Goal: Task Accomplishment & Management: Use online tool/utility

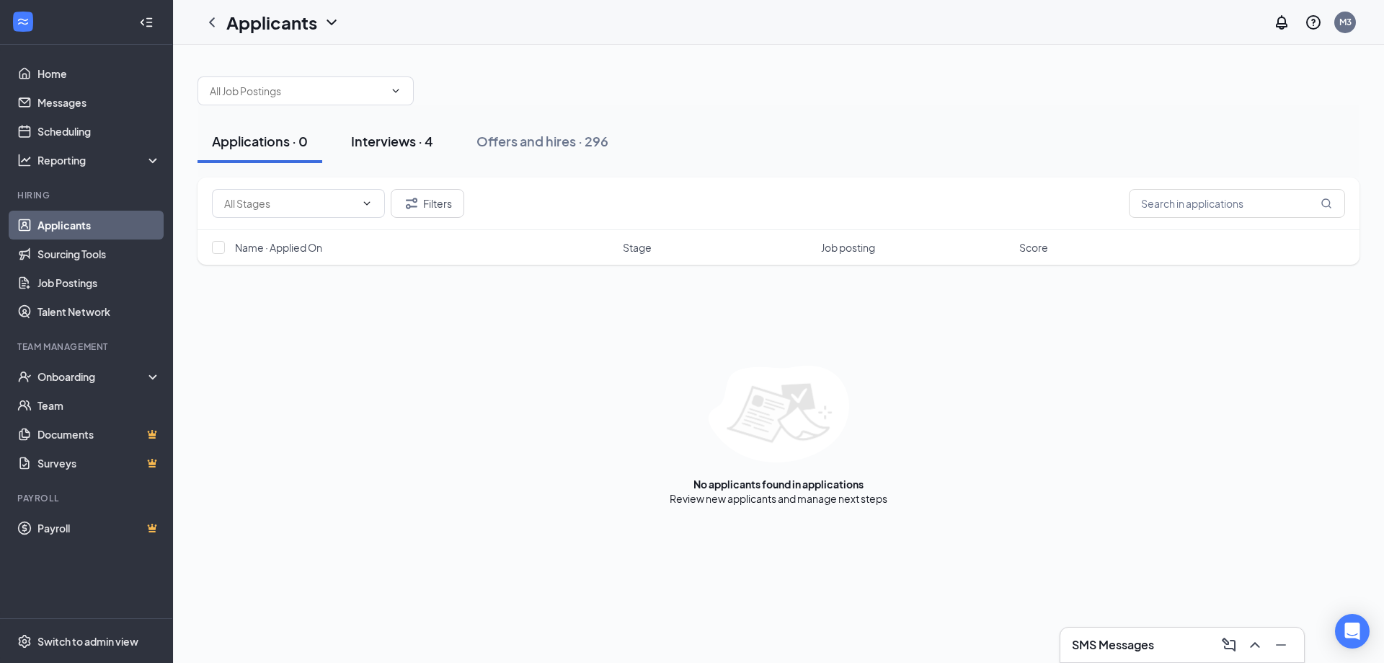
click at [417, 138] on div "Interviews · 4" at bounding box center [392, 141] width 82 height 18
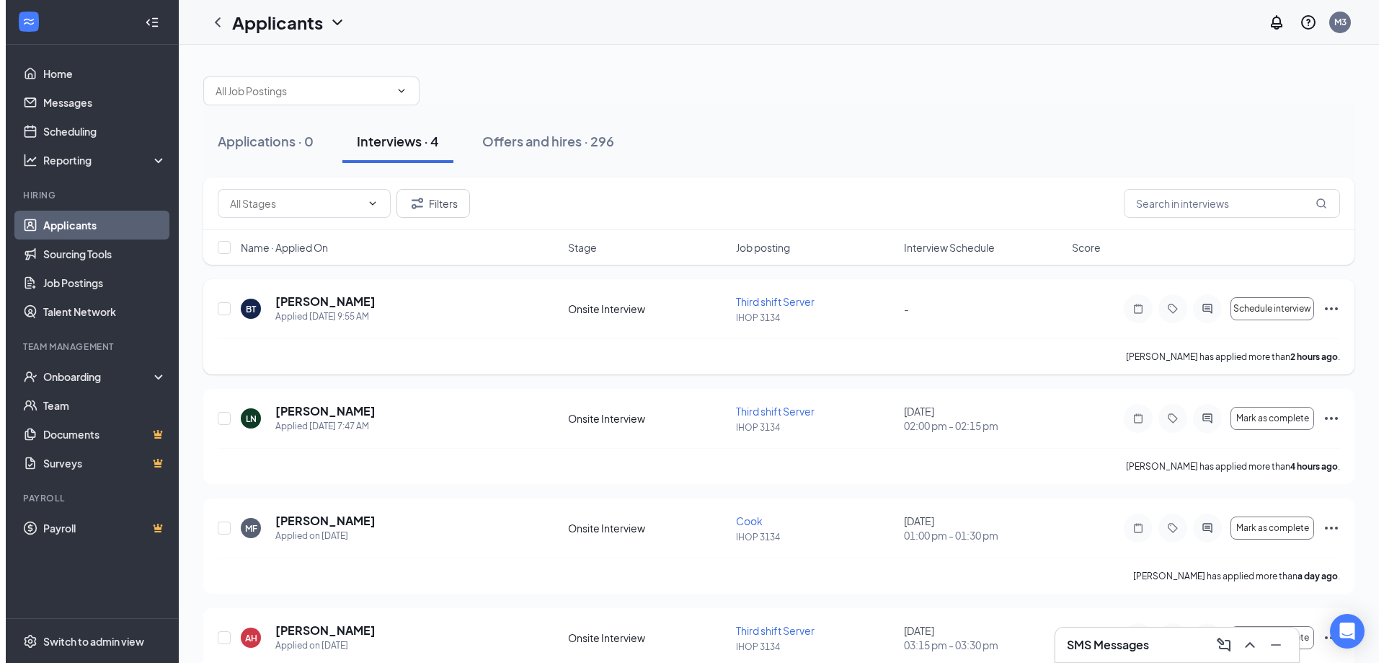
scroll to position [58, 0]
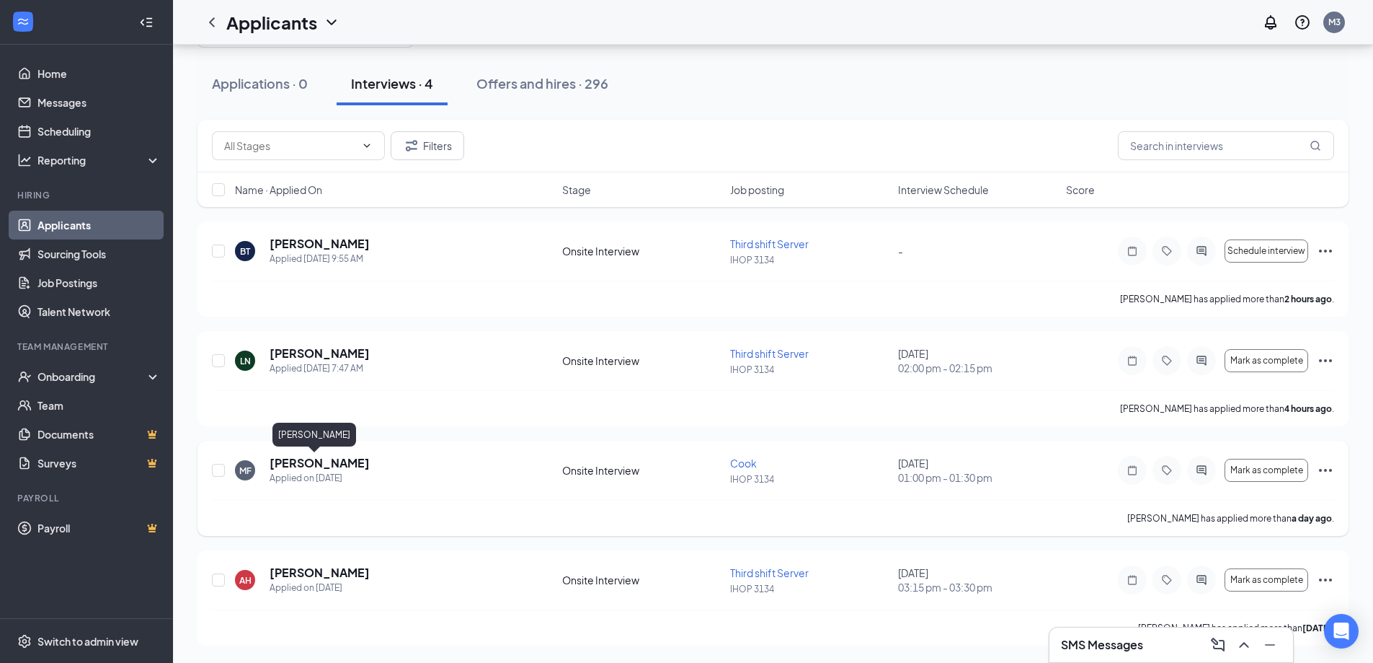
click at [314, 462] on h5 "[PERSON_NAME]" at bounding box center [320, 463] width 100 height 16
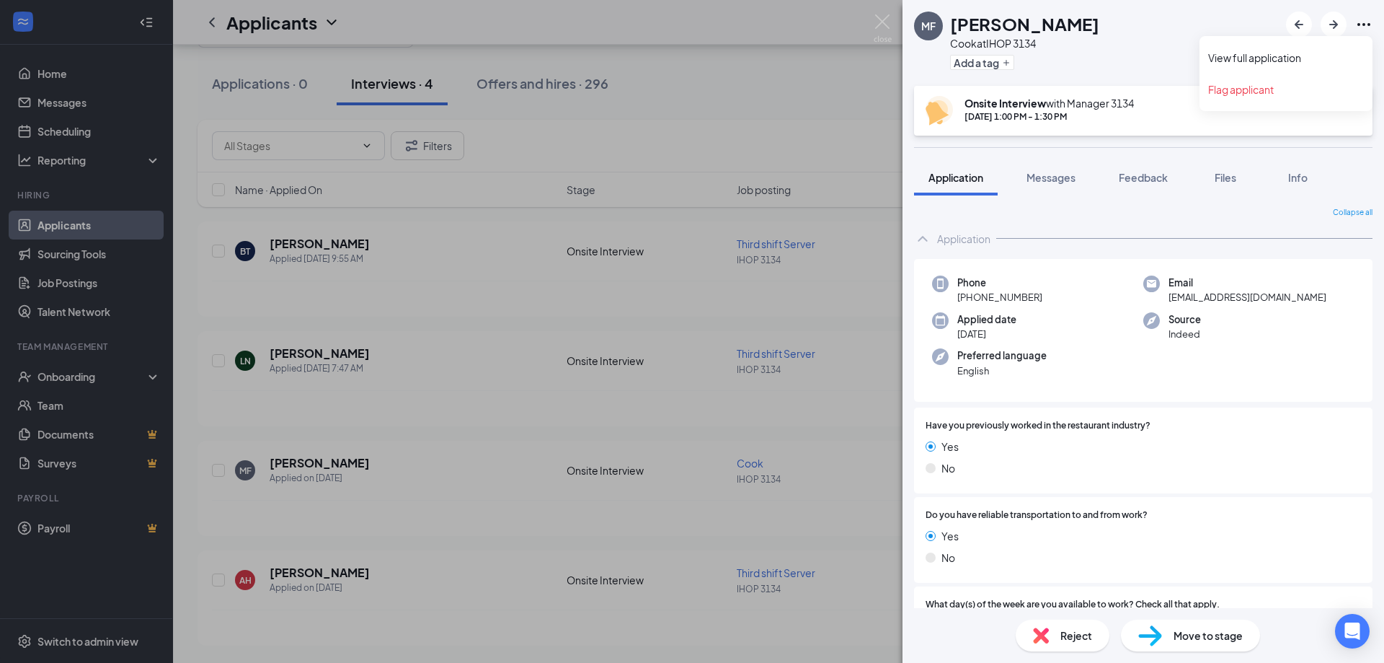
click at [1369, 25] on icon "Ellipses" at bounding box center [1364, 24] width 13 height 3
click at [1236, 61] on link "View full application" at bounding box center [1286, 57] width 156 height 14
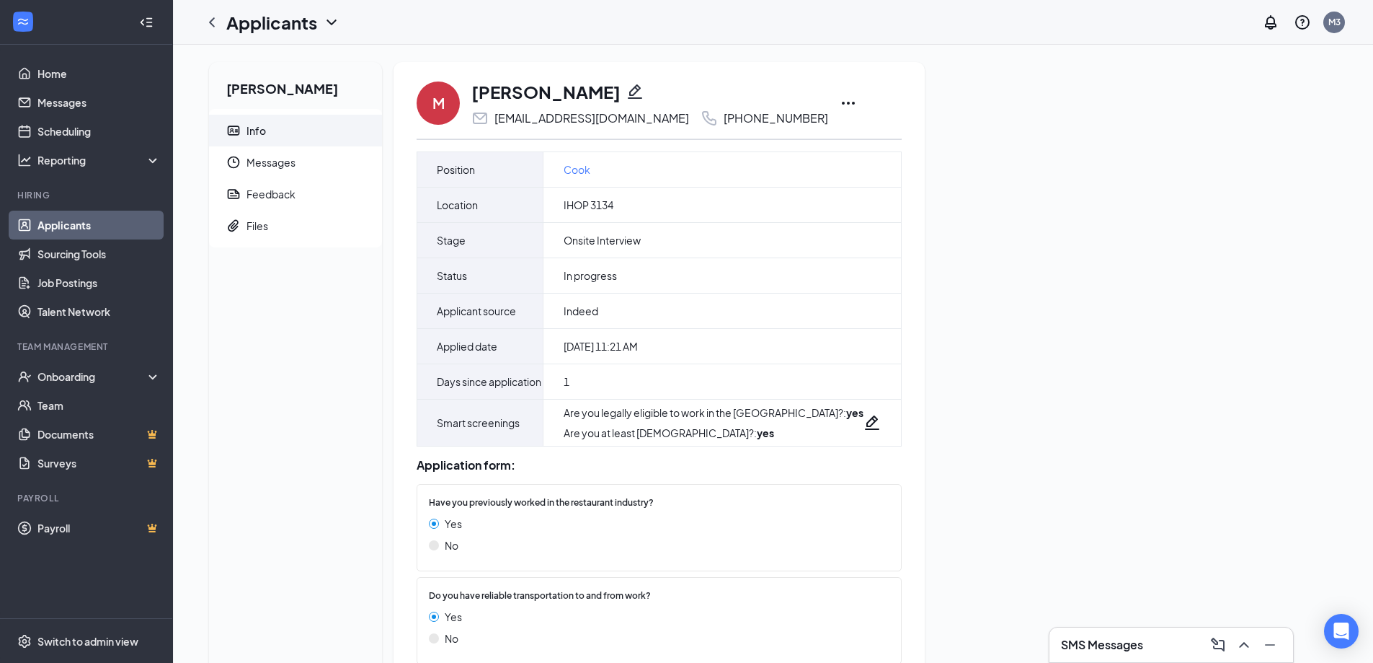
click at [840, 100] on icon "Ellipses" at bounding box center [848, 102] width 17 height 17
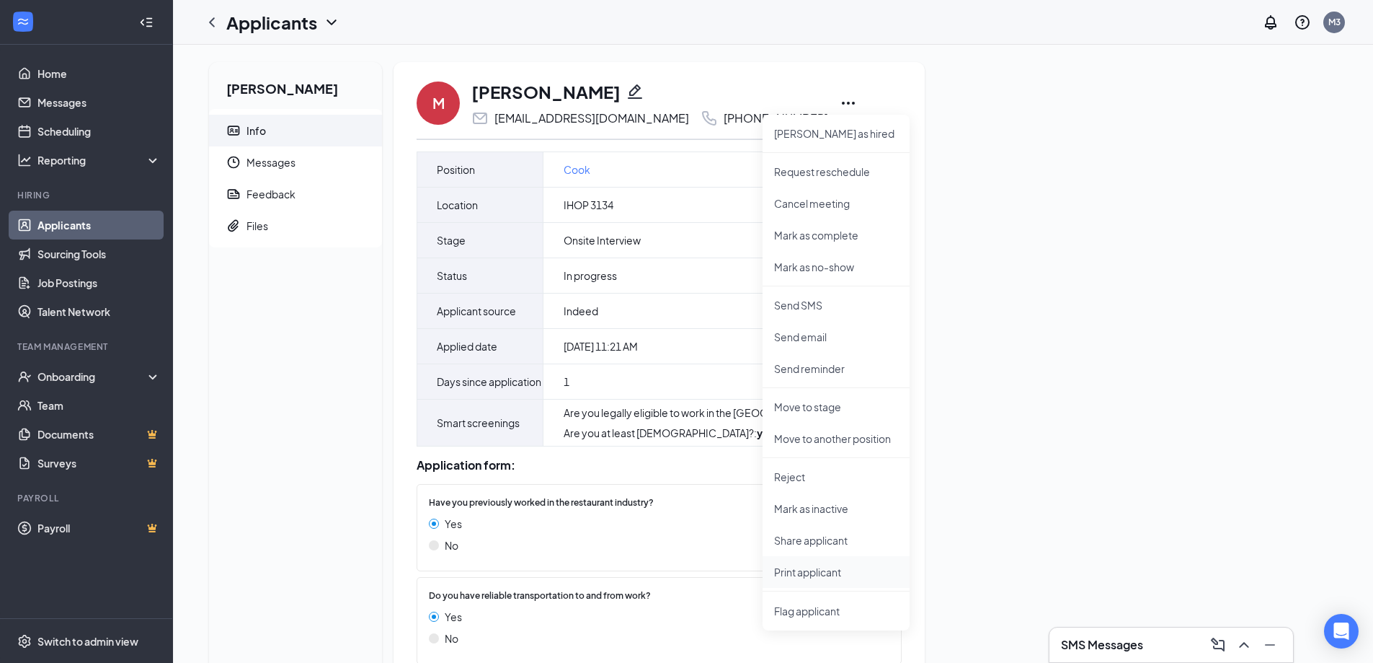
click at [800, 575] on p "Print applicant" at bounding box center [836, 572] width 124 height 14
